Goal: Task Accomplishment & Management: Complete application form

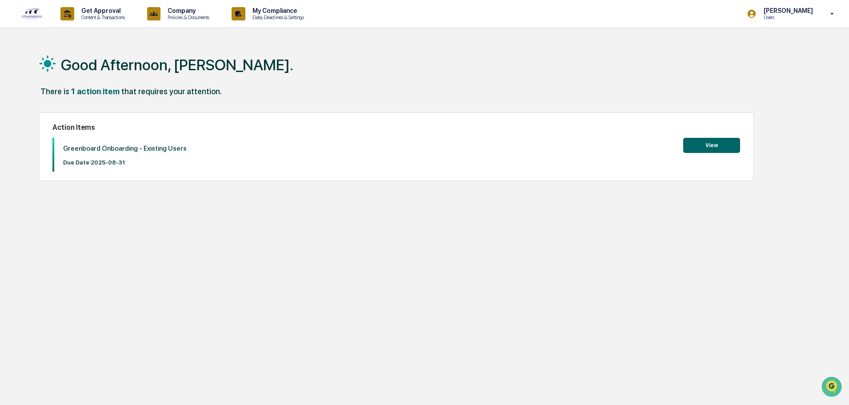
click at [82, 93] on div "1 action item" at bounding box center [95, 91] width 48 height 9
click at [709, 144] on button "View" at bounding box center [711, 145] width 57 height 15
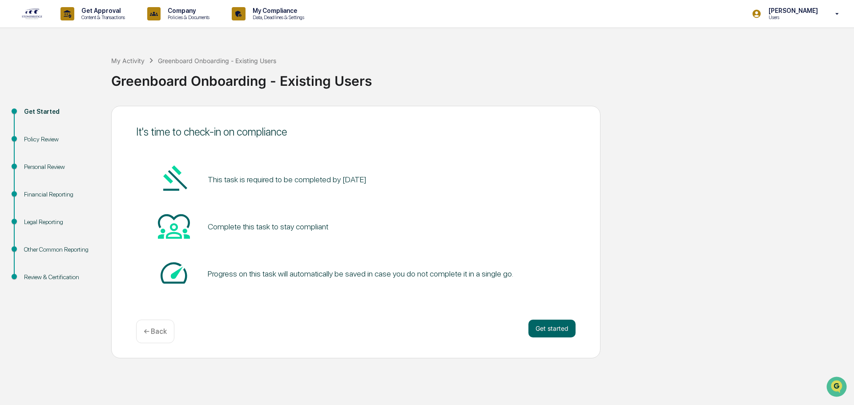
drag, startPoint x: 421, startPoint y: 230, endPoint x: 268, endPoint y: 272, distance: 158.5
click at [379, 252] on div "This task is required to be completed by August 31, 2025 Complete this task to …" at bounding box center [355, 227] width 439 height 128
click at [550, 324] on button "Get started" at bounding box center [551, 329] width 47 height 18
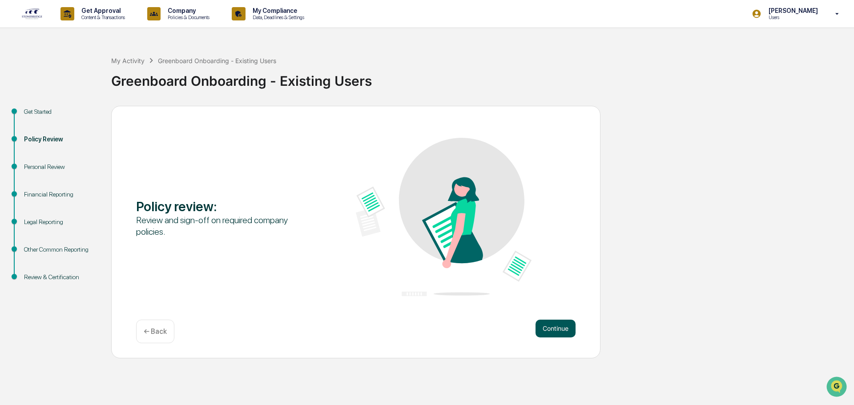
click at [546, 333] on button "Continue" at bounding box center [555, 329] width 40 height 18
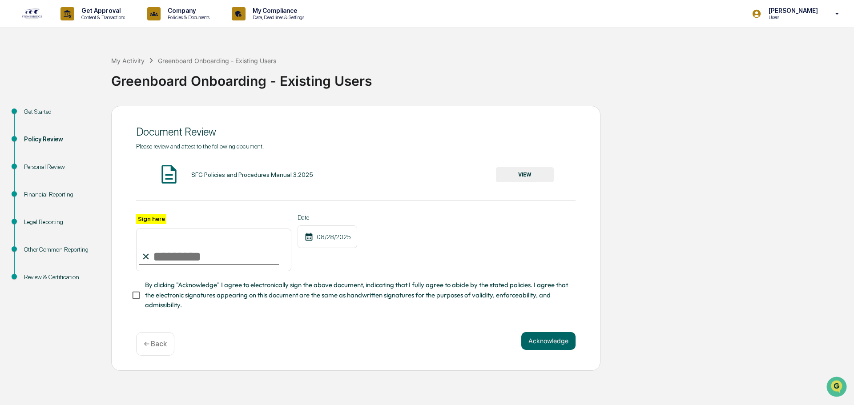
drag, startPoint x: 219, startPoint y: 173, endPoint x: 427, endPoint y: 163, distance: 208.8
click at [221, 174] on div "SFG Policies and Procedures Manual 3.2025" at bounding box center [252, 174] width 122 height 7
click at [533, 176] on button "VIEW" at bounding box center [525, 174] width 58 height 15
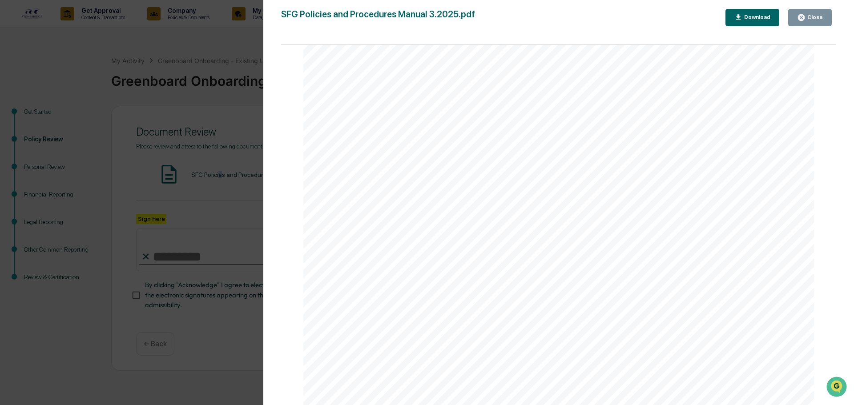
scroll to position [3779, 0]
drag, startPoint x: 530, startPoint y: 224, endPoint x: 457, endPoint y: 232, distance: 74.2
click at [457, 232] on span "with the SEC rather than State Securities Authorities is:" at bounding box center [481, 235] width 237 height 10
drag, startPoint x: 420, startPoint y: 276, endPoint x: 373, endPoint y: 286, distance: 47.3
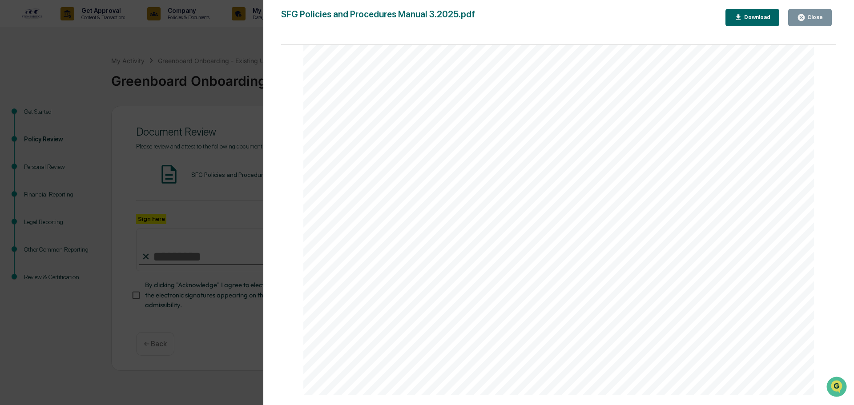
drag, startPoint x: 446, startPoint y: 278, endPoint x: 382, endPoint y: 277, distance: 64.0
click at [382, 277] on span "2018." at bounding box center [375, 282] width 25 height 10
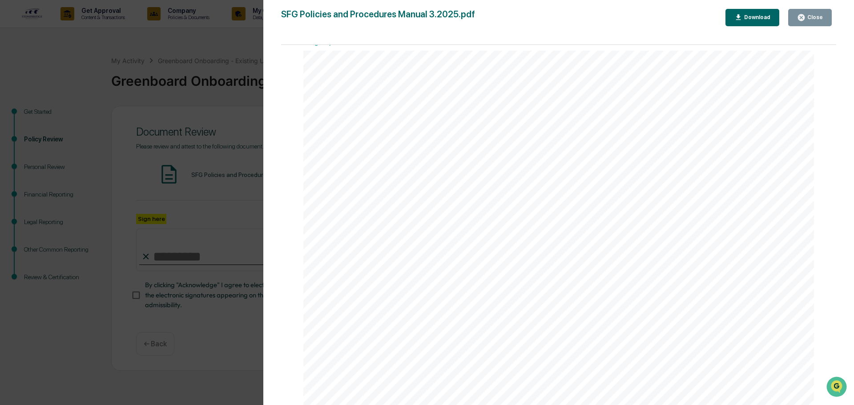
drag, startPoint x: 229, startPoint y: 134, endPoint x: 230, endPoint y: 189, distance: 54.7
click at [228, 134] on div "Version History 08/18/2025, 07:18 PM Cody Gehman SFG Policies and Procedures Ma…" at bounding box center [427, 202] width 854 height 405
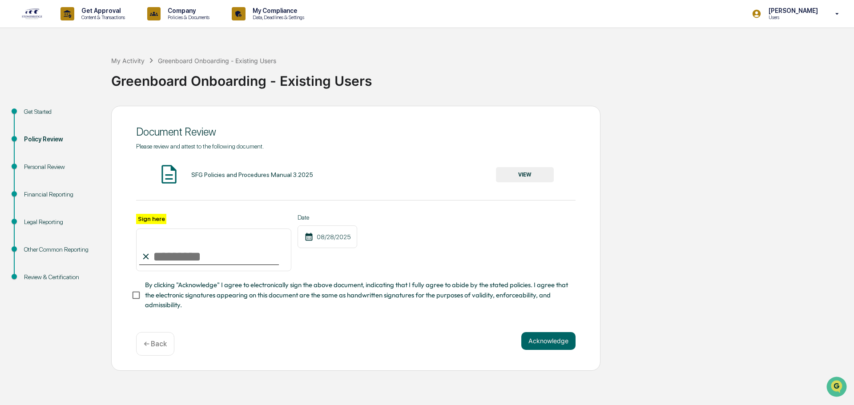
drag, startPoint x: 176, startPoint y: 244, endPoint x: 168, endPoint y: 259, distance: 16.9
click at [168, 259] on input "Sign here" at bounding box center [213, 250] width 155 height 43
type input "**********"
click at [554, 342] on button "Acknowledge" at bounding box center [548, 341] width 54 height 18
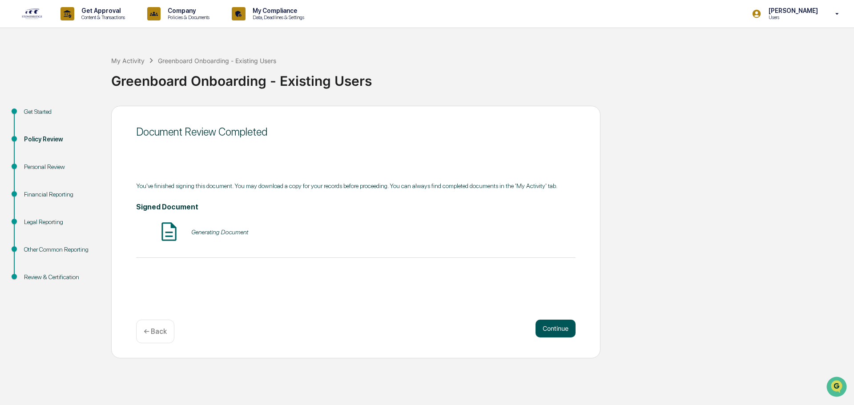
click at [540, 327] on button "Continue" at bounding box center [555, 329] width 40 height 18
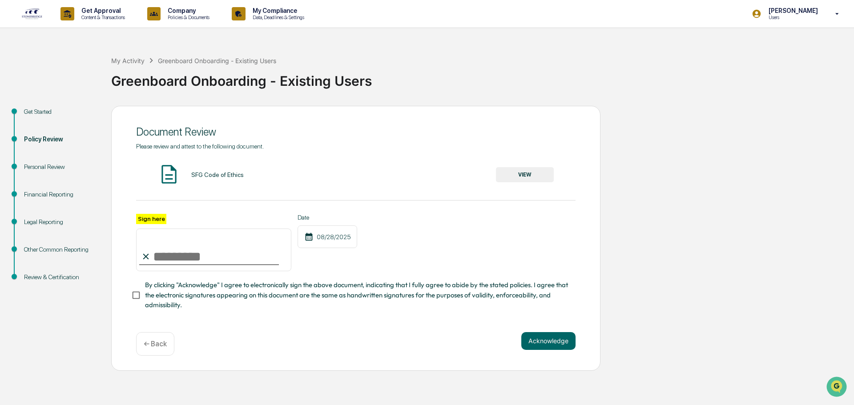
click at [510, 174] on button "VIEW" at bounding box center [525, 174] width 58 height 15
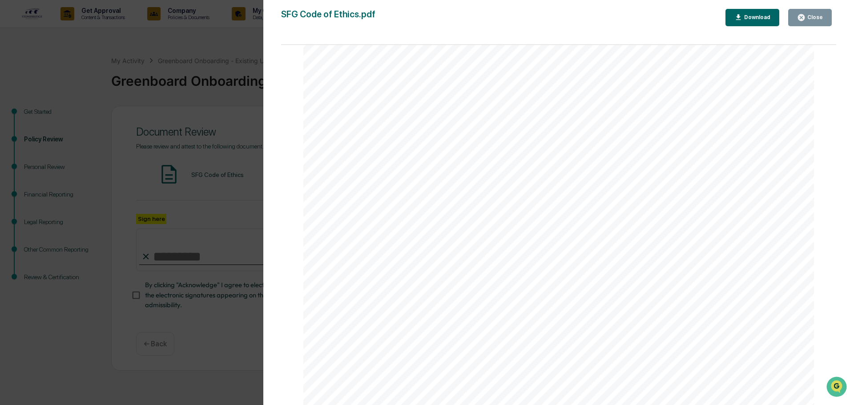
scroll to position [7216, 0]
drag, startPoint x: 209, startPoint y: 53, endPoint x: 209, endPoint y: 48, distance: 4.5
click at [207, 53] on div "Version History 08/18/2025, 07:18 PM Cody Gehman SFG Code of Ethics.pdf Close D…" at bounding box center [427, 202] width 854 height 405
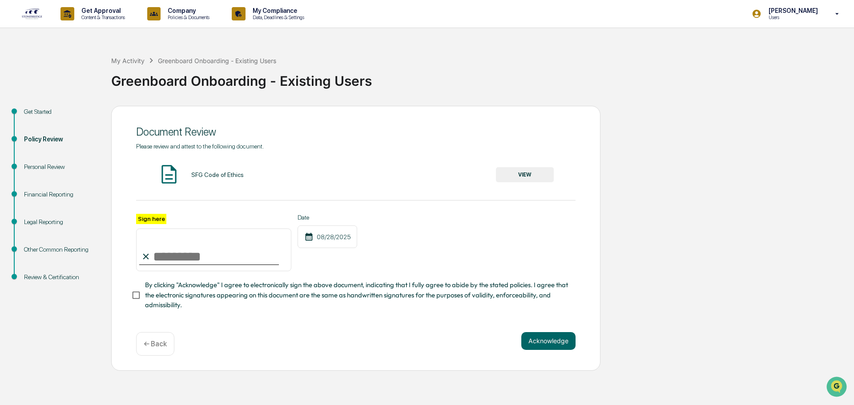
click at [211, 251] on input "Sign here" at bounding box center [213, 250] width 155 height 43
type input "**********"
drag, startPoint x: 561, startPoint y: 337, endPoint x: 518, endPoint y: 333, distance: 42.9
click at [561, 337] on button "Acknowledge" at bounding box center [548, 341] width 54 height 18
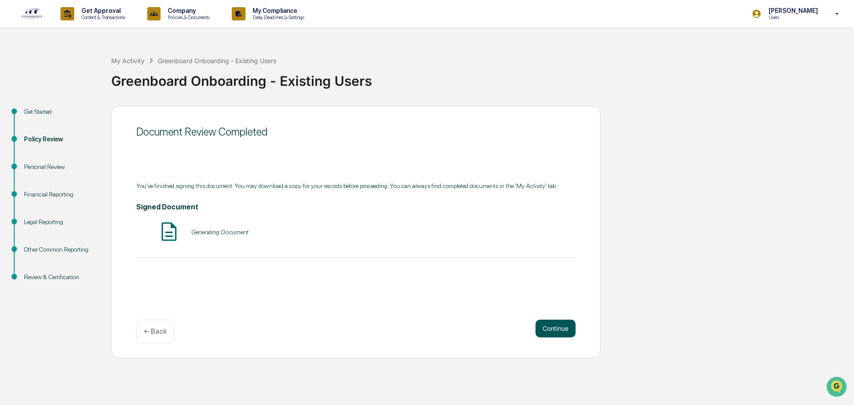
click at [565, 326] on button "Continue" at bounding box center [555, 329] width 40 height 18
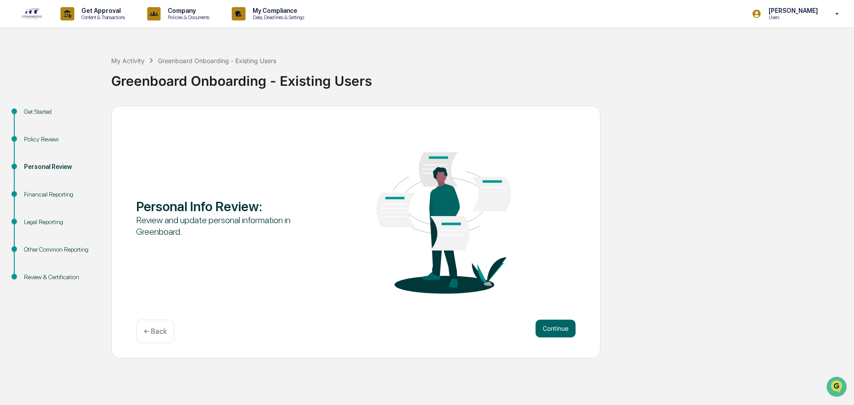
drag, startPoint x: 562, startPoint y: 328, endPoint x: 349, endPoint y: 232, distance: 233.8
click at [561, 328] on button "Continue" at bounding box center [555, 329] width 40 height 18
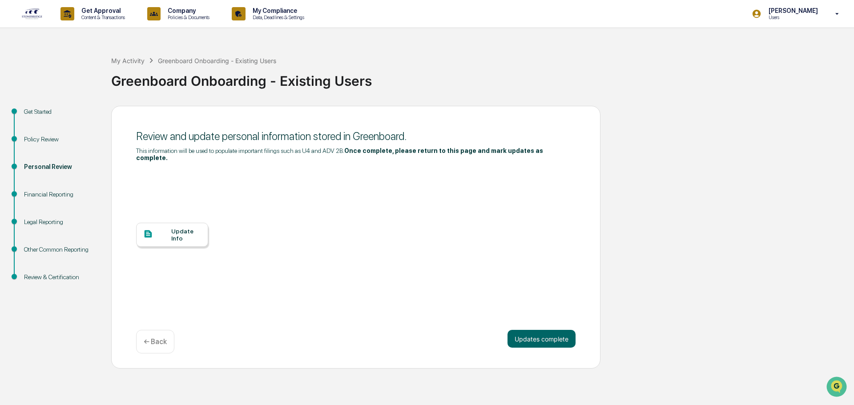
click at [191, 229] on div "Update Info" at bounding box center [186, 235] width 30 height 14
click at [173, 228] on div "Update Info" at bounding box center [186, 235] width 30 height 14
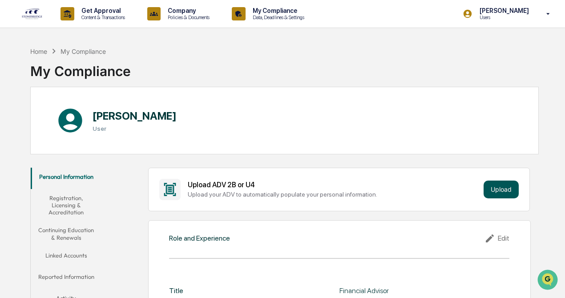
click at [506, 190] on button "Upload" at bounding box center [500, 189] width 35 height 18
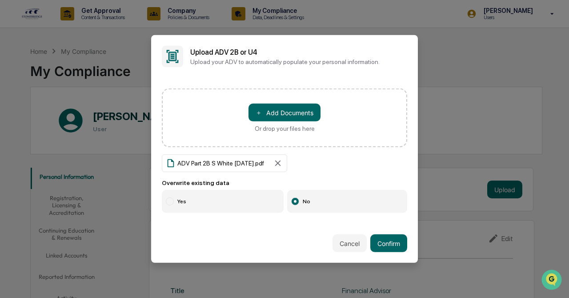
drag, startPoint x: 168, startPoint y: 202, endPoint x: 197, endPoint y: 213, distance: 31.5
click at [168, 205] on div at bounding box center [170, 201] width 8 height 8
drag, startPoint x: 395, startPoint y: 241, endPoint x: 376, endPoint y: 238, distance: 19.4
click at [395, 243] on button "Confirm" at bounding box center [388, 243] width 37 height 18
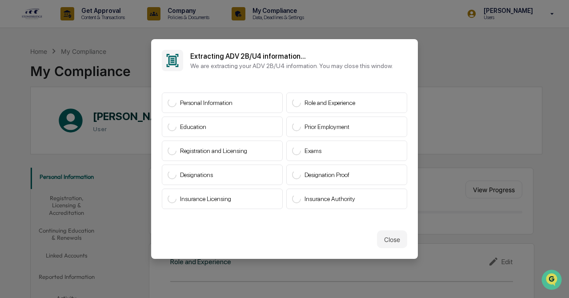
drag, startPoint x: 391, startPoint y: 241, endPoint x: 230, endPoint y: 241, distance: 161.4
click at [391, 241] on button "Close" at bounding box center [392, 239] width 30 height 18
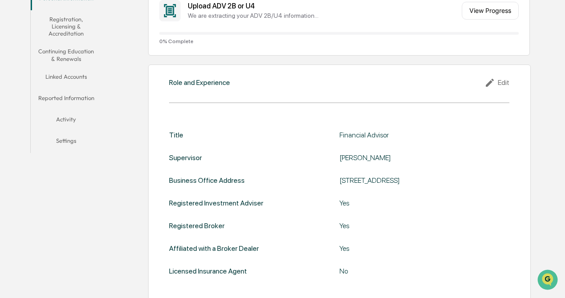
scroll to position [222, 0]
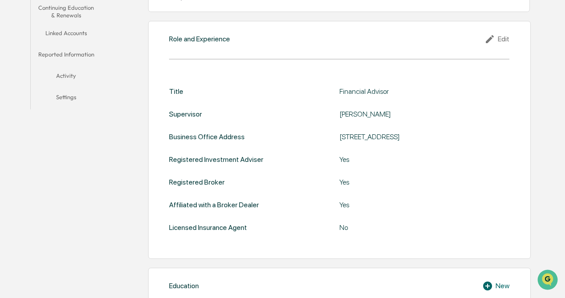
click at [497, 34] on icon at bounding box center [490, 39] width 13 height 11
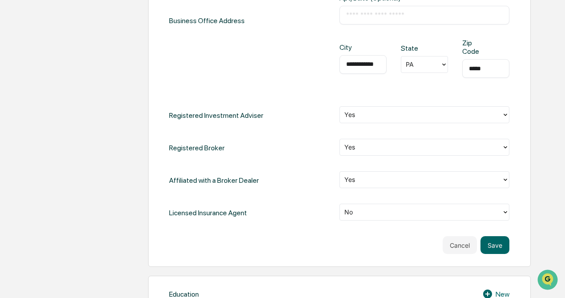
scroll to position [445, 0]
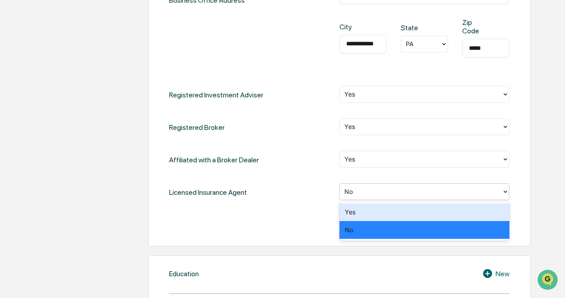
click at [364, 193] on div at bounding box center [420, 192] width 153 height 10
click at [354, 215] on div "Yes" at bounding box center [424, 212] width 170 height 18
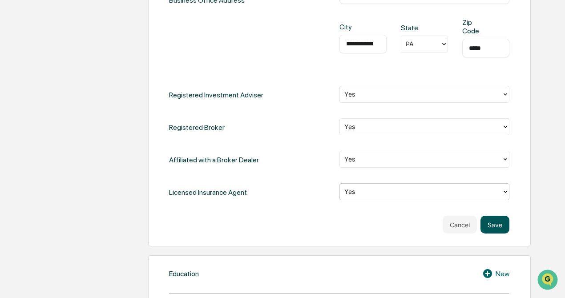
drag, startPoint x: 496, startPoint y: 225, endPoint x: 491, endPoint y: 225, distance: 5.0
click at [496, 226] on button "Save" at bounding box center [494, 225] width 29 height 18
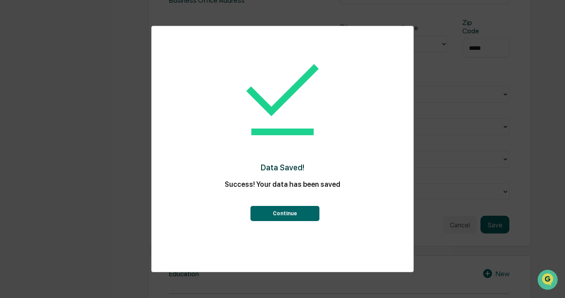
click at [272, 217] on button "Continue" at bounding box center [284, 213] width 69 height 15
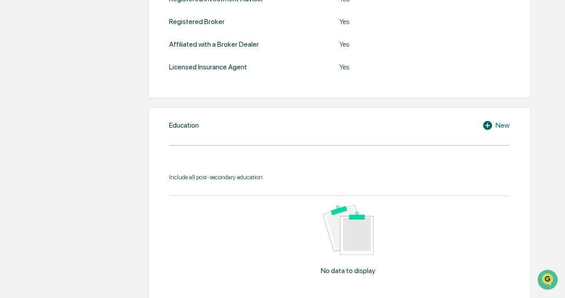
scroll to position [403, 0]
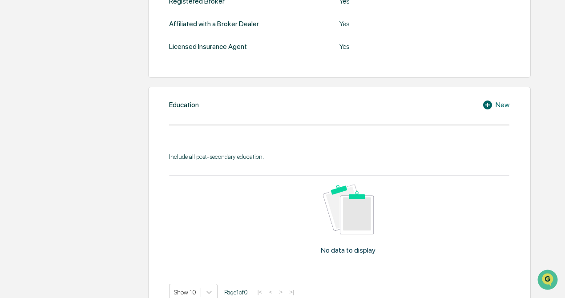
click at [222, 158] on div "Include all post-secondary education." at bounding box center [339, 156] width 340 height 7
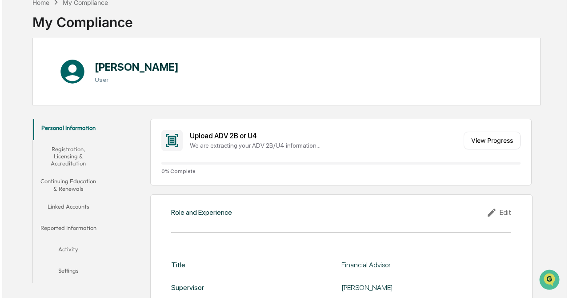
scroll to position [48, 0]
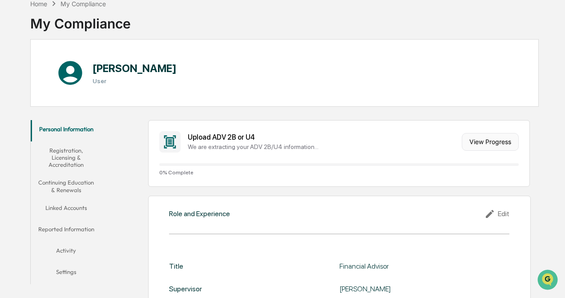
click at [492, 136] on button "View Progress" at bounding box center [489, 142] width 57 height 18
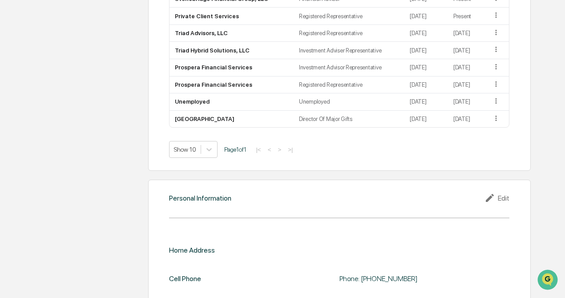
scroll to position [835, 0]
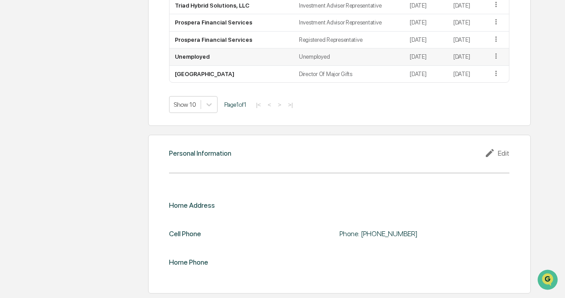
click at [494, 57] on icon at bounding box center [496, 56] width 8 height 8
click at [497, 152] on icon at bounding box center [490, 153] width 13 height 11
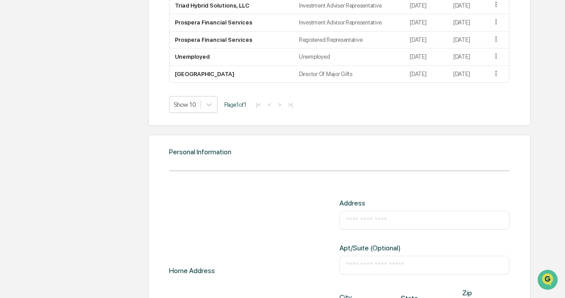
click at [357, 222] on input "text" at bounding box center [424, 220] width 157 height 9
type input "**********"
type input "****"
type input "**"
click at [277, 238] on div "**********" at bounding box center [339, 270] width 340 height 143
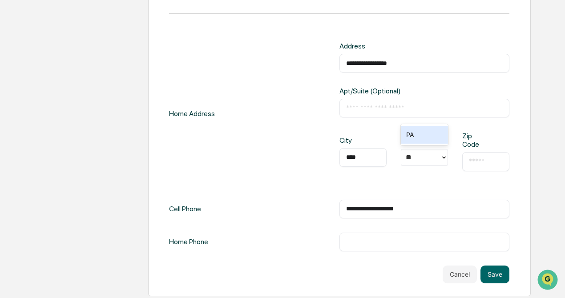
scroll to position [995, 0]
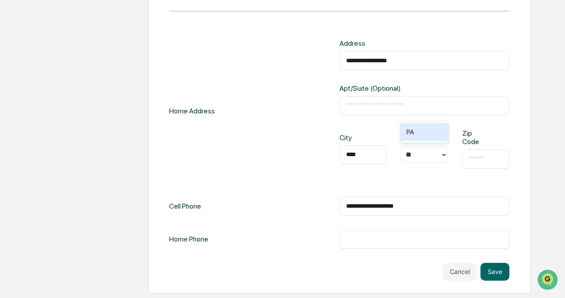
click at [482, 164] on div "​" at bounding box center [485, 158] width 47 height 19
click at [479, 159] on input "text" at bounding box center [486, 158] width 34 height 9
type input "*****"
click at [372, 240] on input "text" at bounding box center [424, 239] width 157 height 9
drag, startPoint x: 433, startPoint y: 209, endPoint x: 298, endPoint y: 201, distance: 135.0
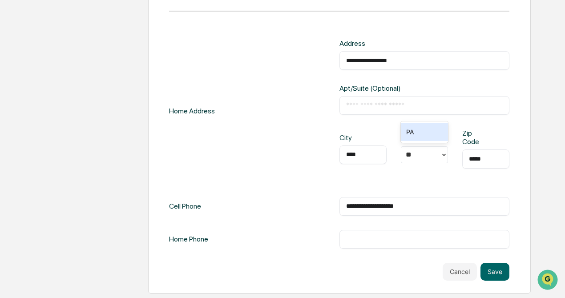
click at [306, 216] on div "**********" at bounding box center [339, 143] width 340 height 209
type input "**********"
click at [311, 206] on div "**********" at bounding box center [339, 206] width 340 height 19
click at [492, 269] on button "Save" at bounding box center [494, 272] width 29 height 18
click at [496, 275] on button "Save" at bounding box center [494, 272] width 29 height 18
